Goal: Contribute content

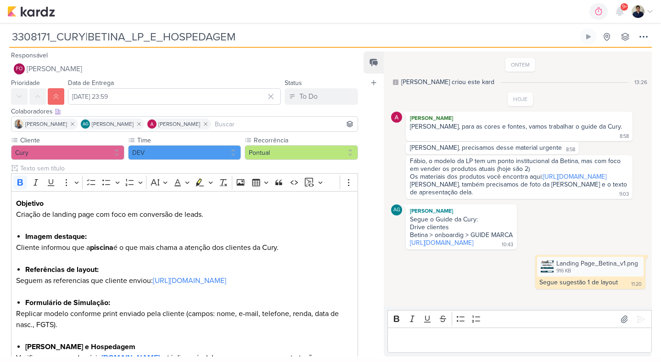
scroll to position [2, 0]
click at [633, 268] on icon at bounding box center [635, 263] width 7 height 7
click at [507, 284] on div "Landing Page_Betina_v1.png 916 KB Adicionar ao Kard [GEOGRAPHIC_DATA] Segue sug…" at bounding box center [520, 272] width 258 height 34
click at [524, 264] on icon at bounding box center [527, 260] width 7 height 7
click at [531, 280] on icon at bounding box center [533, 276] width 7 height 7
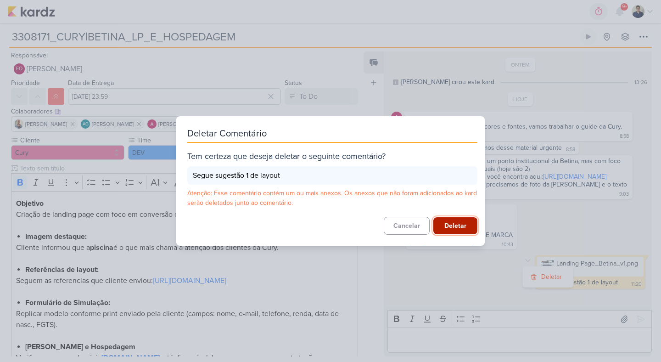
click at [456, 226] on button "Deletar" at bounding box center [455, 225] width 44 height 17
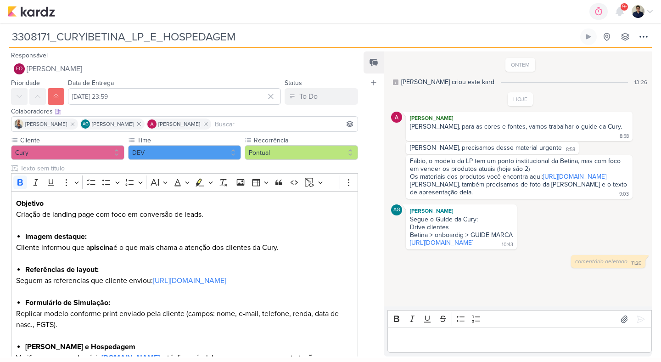
click at [419, 335] on p "Editor editing area: main" at bounding box center [519, 340] width 255 height 11
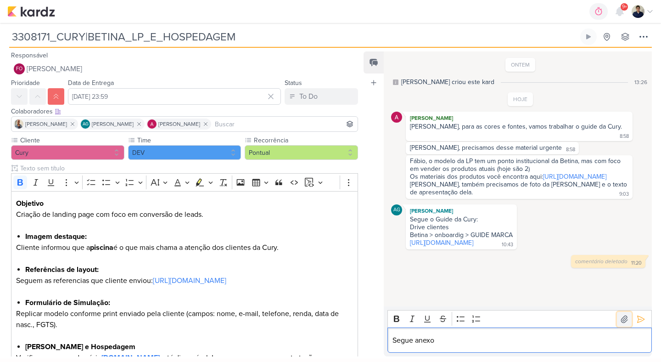
click at [623, 321] on icon at bounding box center [624, 318] width 9 height 9
click at [449, 342] on p "Segue anexo" at bounding box center [519, 340] width 255 height 11
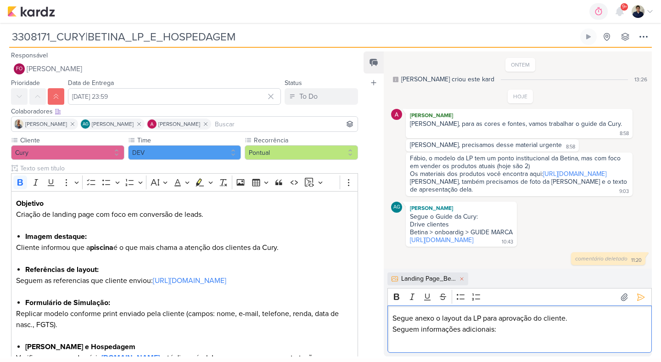
scroll to position [29, 0]
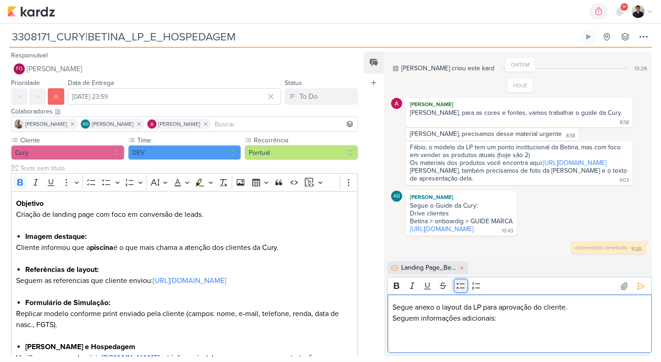
click at [458, 288] on icon "Editor toolbar" at bounding box center [460, 285] width 9 height 9
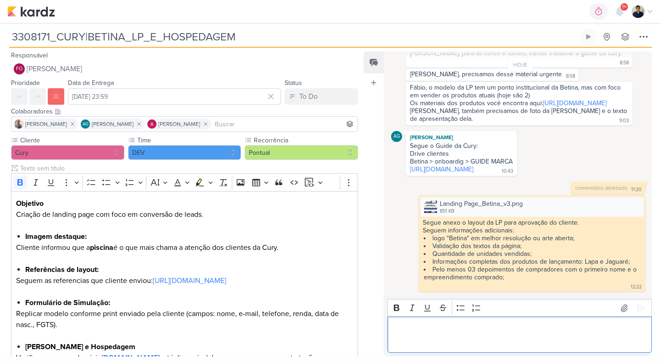
scroll to position [84, 0]
click at [633, 208] on icon at bounding box center [635, 204] width 7 height 7
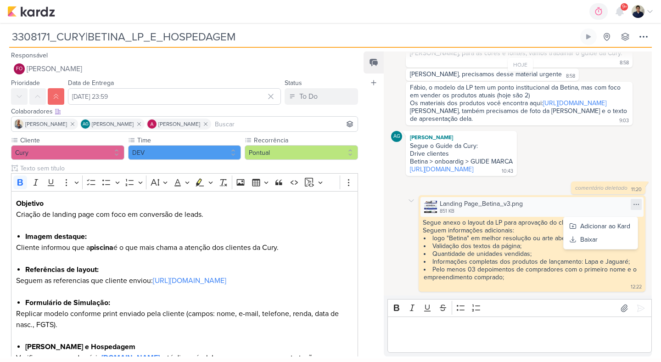
click at [629, 280] on li "Pelo menos 03 depoimentos de compradores com o primeiro nome e o empreendimento…" at bounding box center [533, 273] width 218 height 16
click at [615, 277] on li "Pelo menos 03 depoimentos de compradores com o primeiro nome e o empreendimento…" at bounding box center [533, 273] width 218 height 16
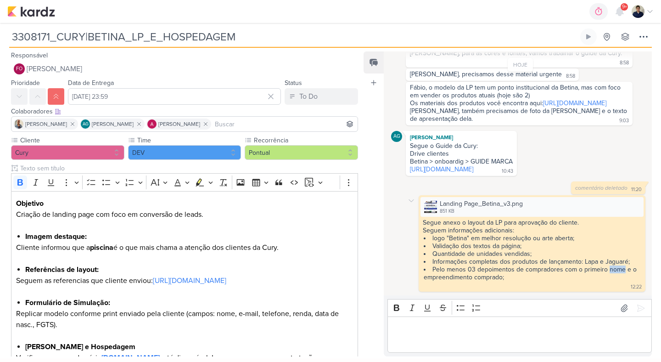
click at [615, 277] on li "Pelo menos 03 depoimentos de compradores com o primeiro nome e o empreendimento…" at bounding box center [533, 273] width 218 height 16
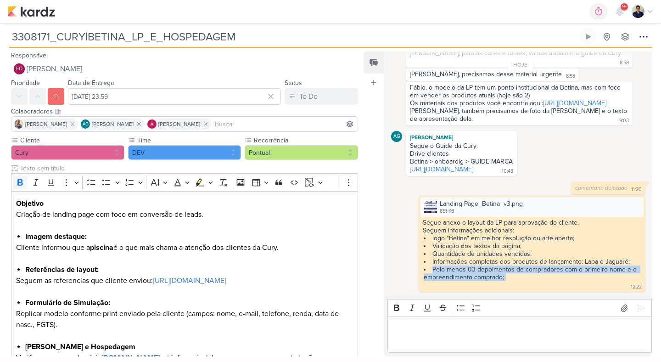
click at [476, 330] on p "Editor editing area: main" at bounding box center [519, 329] width 255 height 11
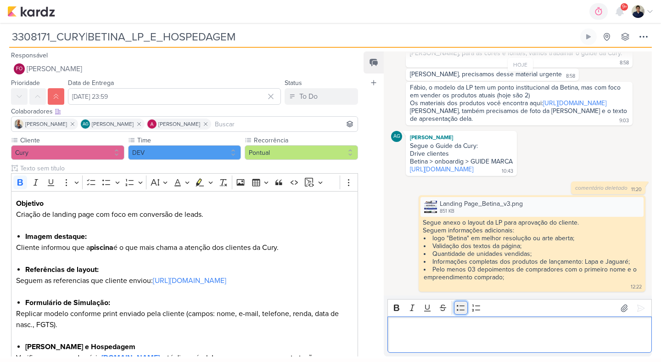
click at [456, 308] on button "Bulleted List" at bounding box center [461, 308] width 14 height 14
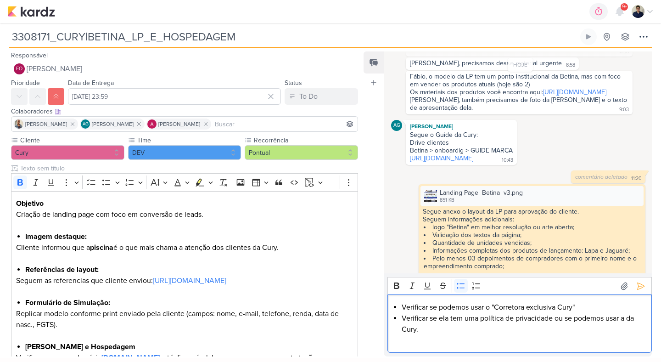
click at [583, 311] on li "Verificar se podemos usar o "Corretora exclusiva Cury"" at bounding box center [525, 307] width 246 height 11
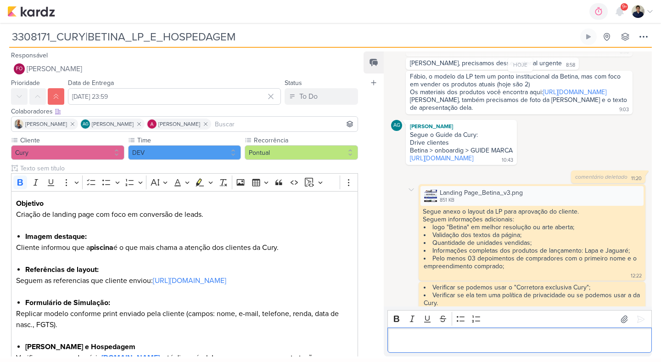
scroll to position [115, 0]
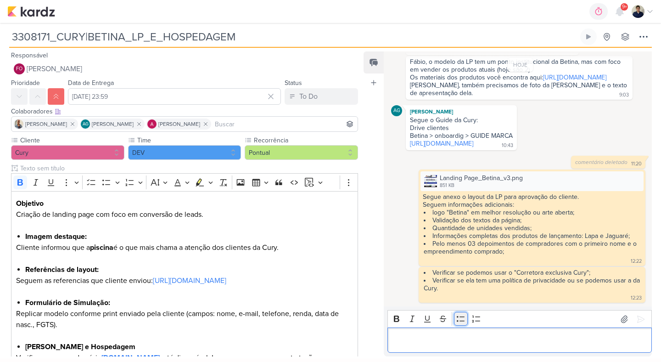
click at [458, 319] on icon "Editor toolbar" at bounding box center [460, 318] width 9 height 9
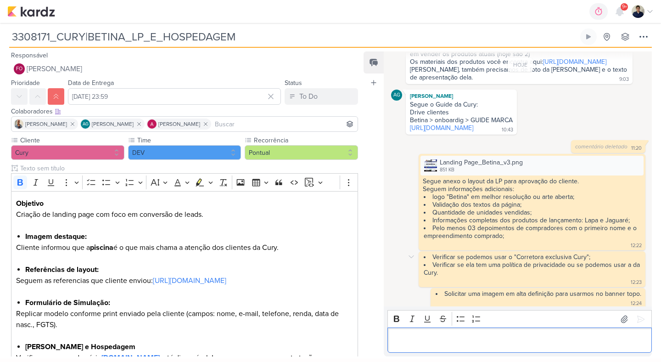
scroll to position [136, 0]
